Goal: Navigation & Orientation: Find specific page/section

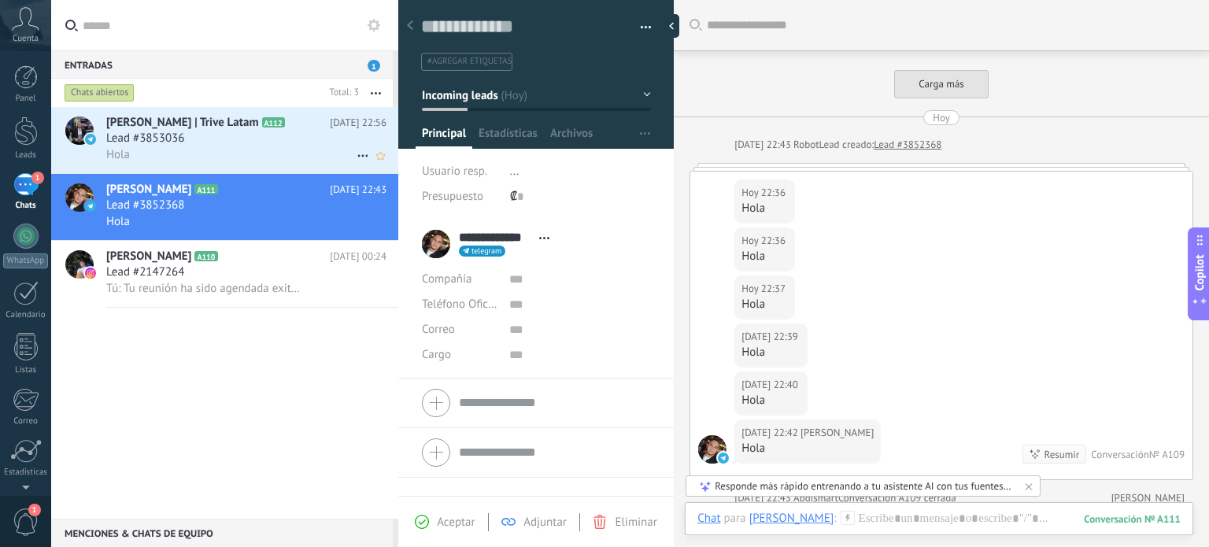
scroll to position [23, 0]
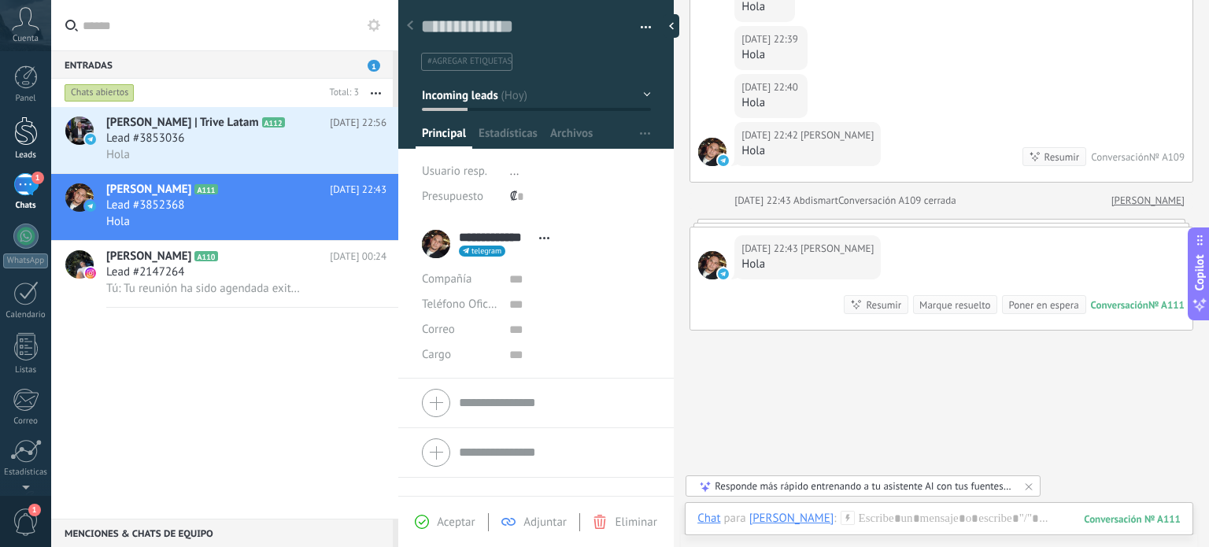
click at [33, 127] on div at bounding box center [26, 130] width 24 height 29
